Goal: Transaction & Acquisition: Purchase product/service

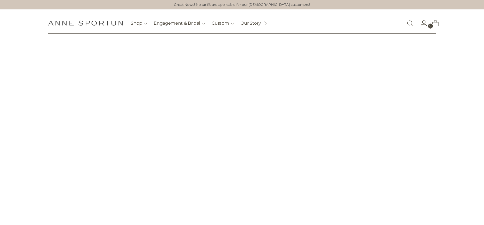
click at [412, 25] on link "Open search modal" at bounding box center [410, 23] width 11 height 11
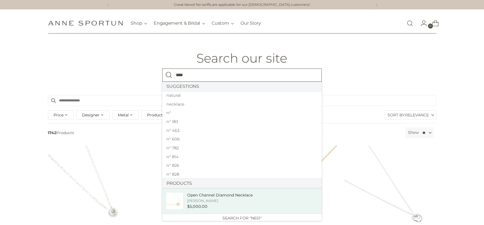
click at [220, 200] on div "[PERSON_NAME]" at bounding box center [219, 200] width 65 height 5
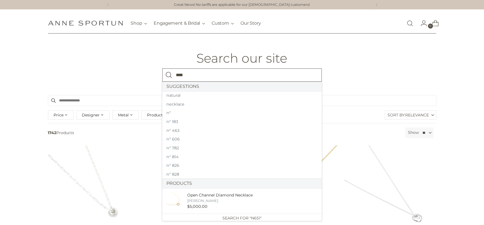
type input "****"
